Goal: Transaction & Acquisition: Obtain resource

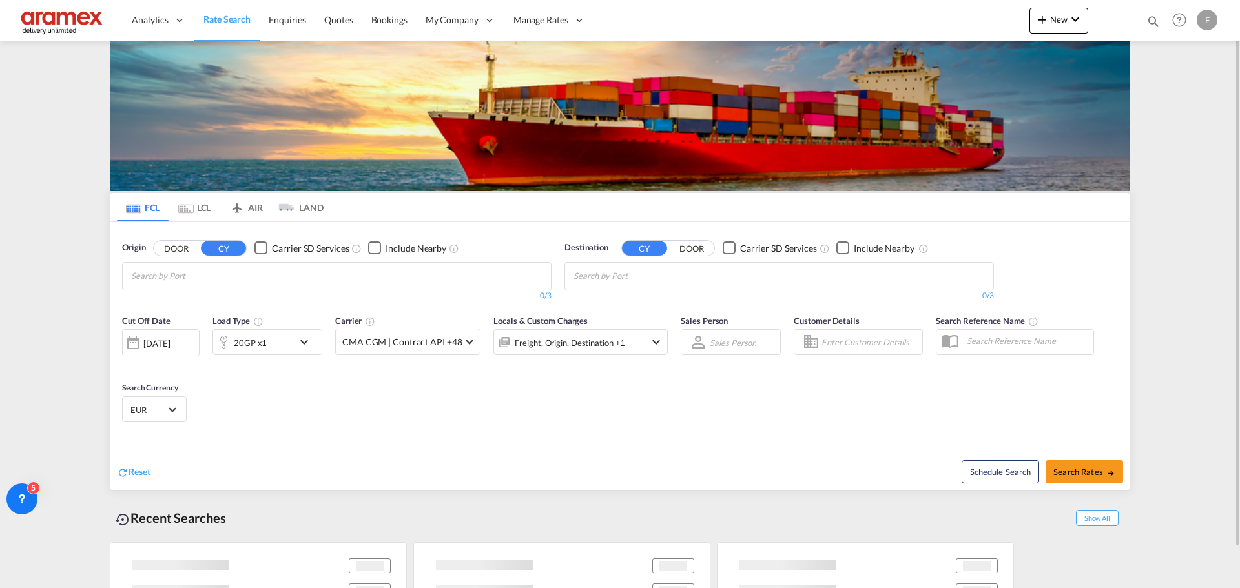
click at [254, 278] on input "Chips input." at bounding box center [192, 276] width 123 height 21
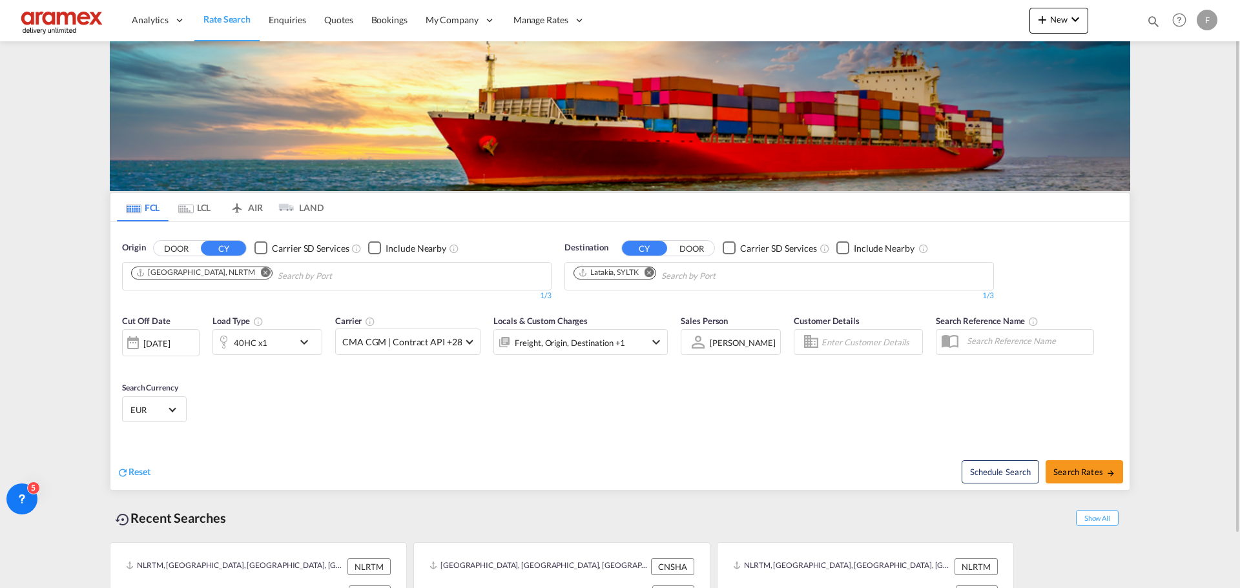
click at [261, 273] on md-icon "Remove" at bounding box center [266, 272] width 10 height 10
click at [651, 274] on md-icon "Remove" at bounding box center [649, 272] width 10 height 10
click at [390, 271] on body "Analytics Reports Dashboard Rate Search Enquiries Quotes Bookings" at bounding box center [620, 294] width 1240 height 588
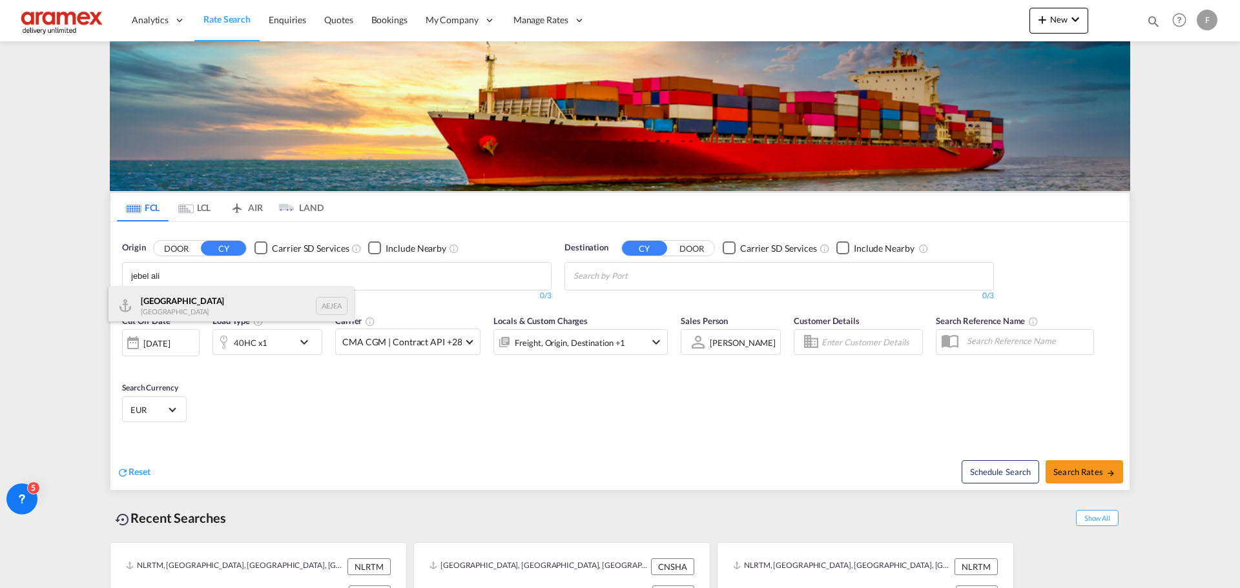
type input "jebel ali"
click at [227, 314] on div "[GEOGRAPHIC_DATA] AEJEA" at bounding box center [230, 306] width 245 height 39
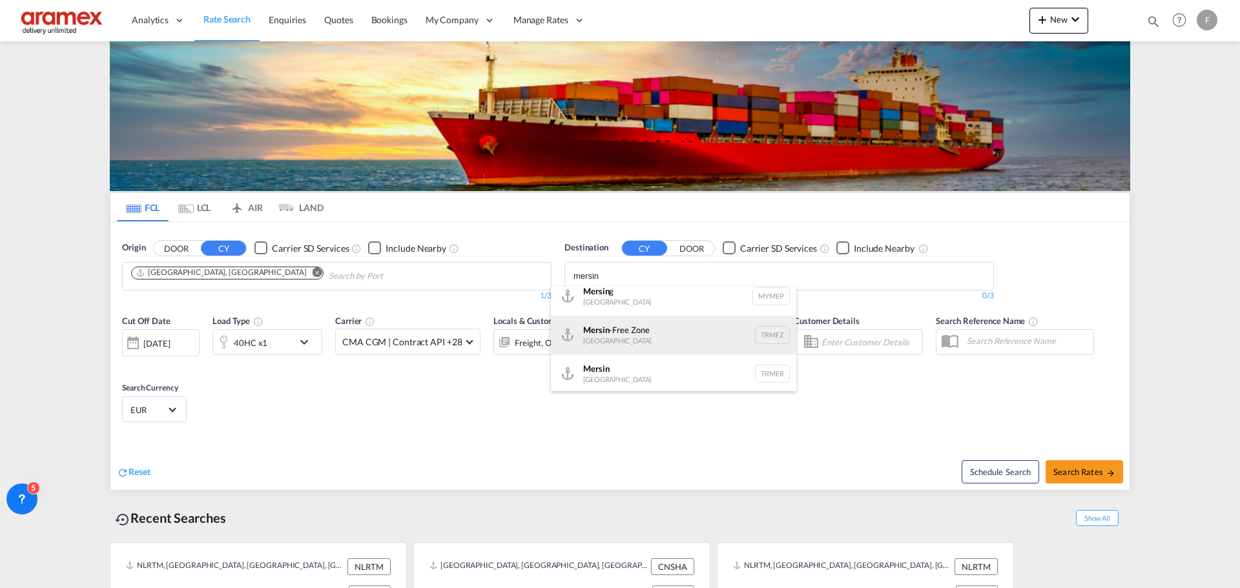
scroll to position [12, 0]
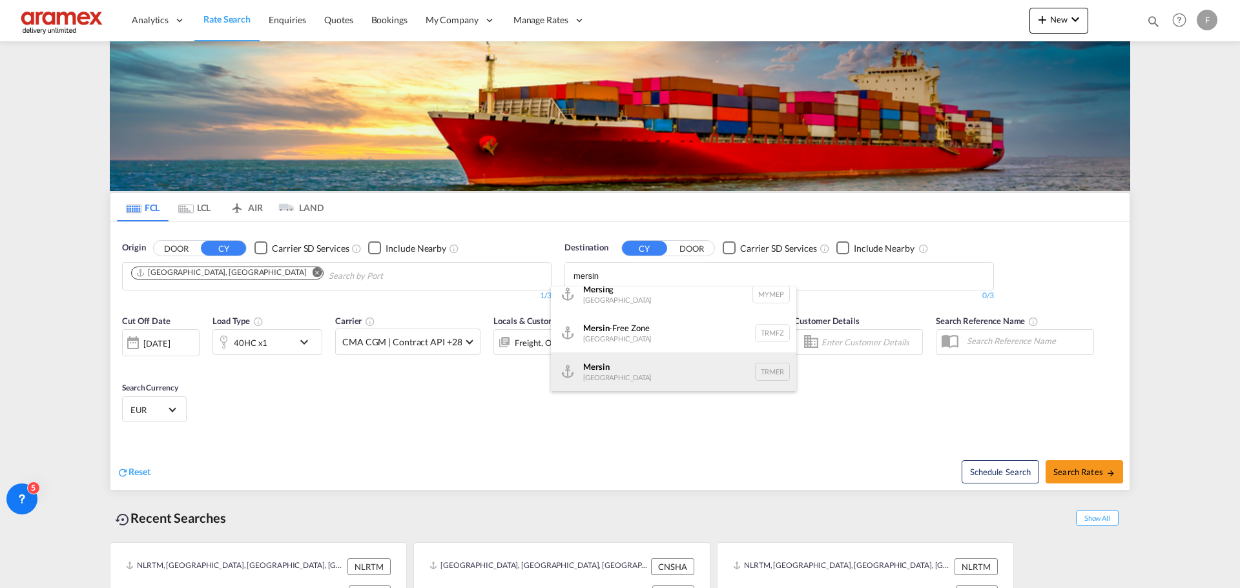
type input "mersin"
click at [640, 368] on div "Mersin [GEOGRAPHIC_DATA] TRMER" at bounding box center [673, 372] width 245 height 39
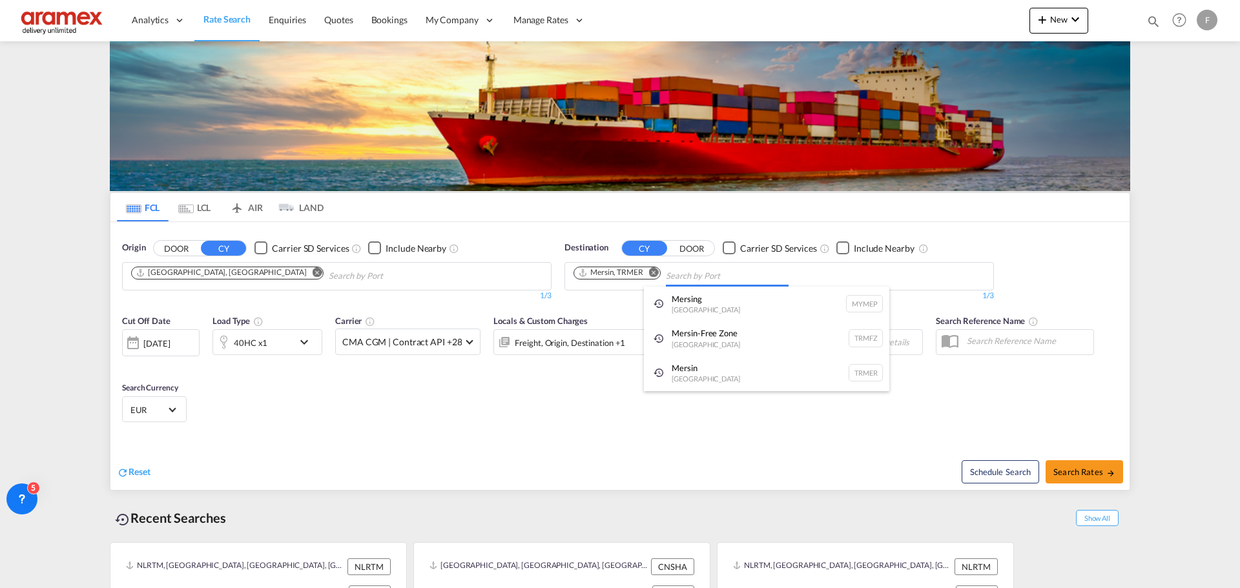
scroll to position [0, 0]
click at [1089, 470] on span "Search Rates" at bounding box center [1084, 472] width 62 height 10
type input "AEJEA to TRMER / [DATE]"
